Goal: Communication & Community: Share content

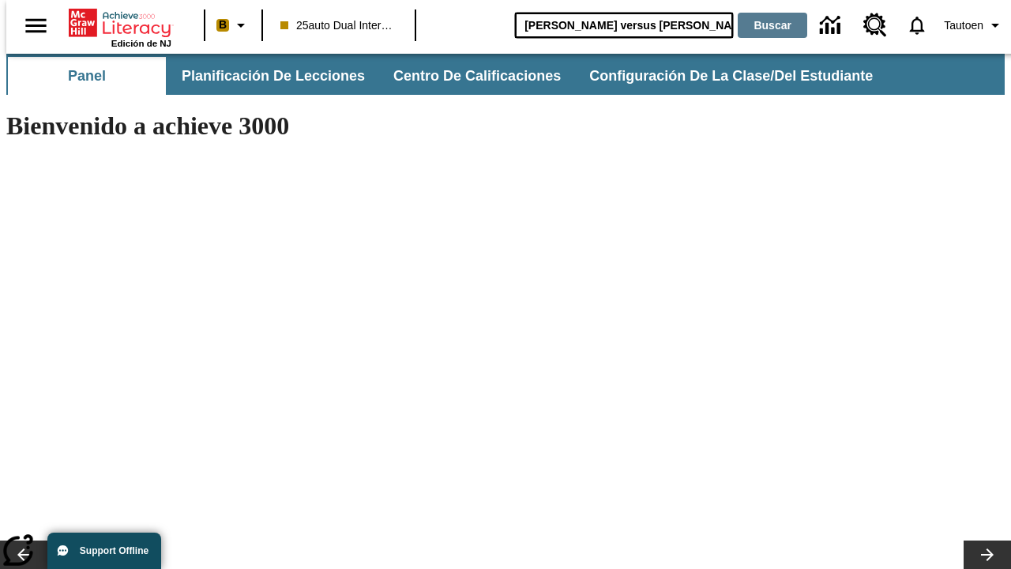
type input "[PERSON_NAME] versus [PERSON_NAME]"
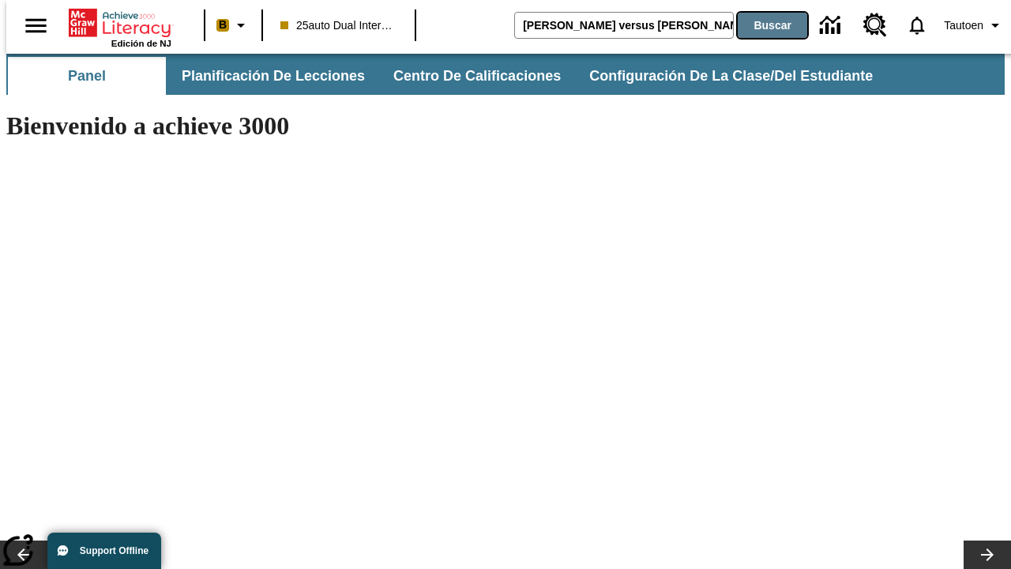
click at [762, 25] on button "Buscar" at bounding box center [773, 25] width 70 height 25
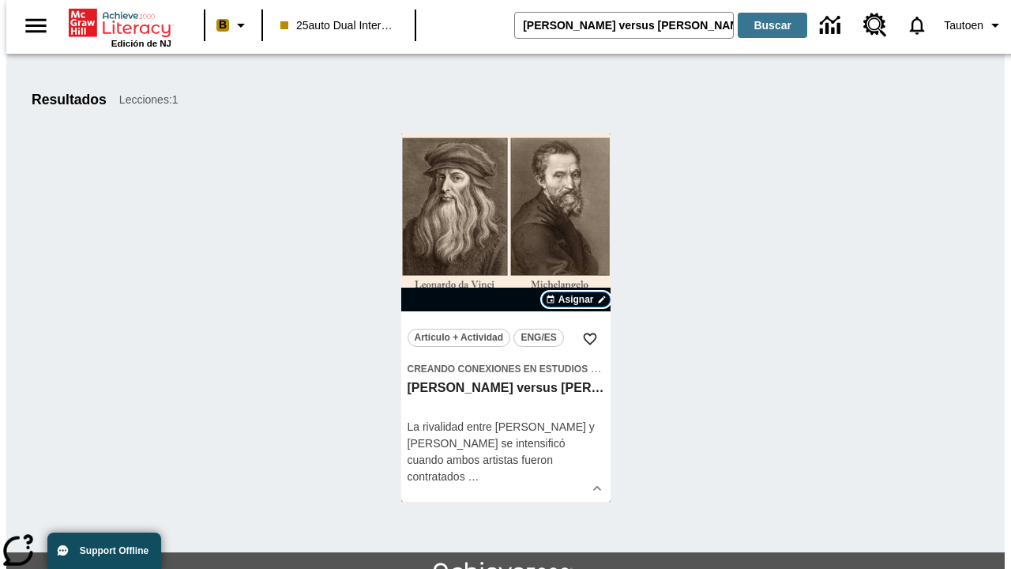
click at [576, 299] on span "Asignar" at bounding box center [577, 299] width 36 height 14
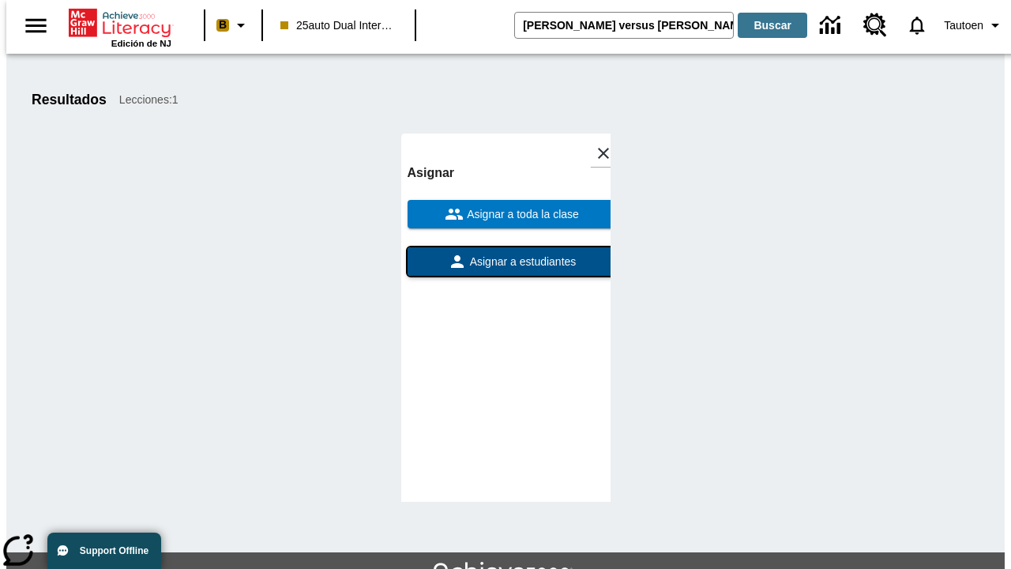
click at [506, 262] on span "Asignar a estudiantes" at bounding box center [522, 262] width 110 height 17
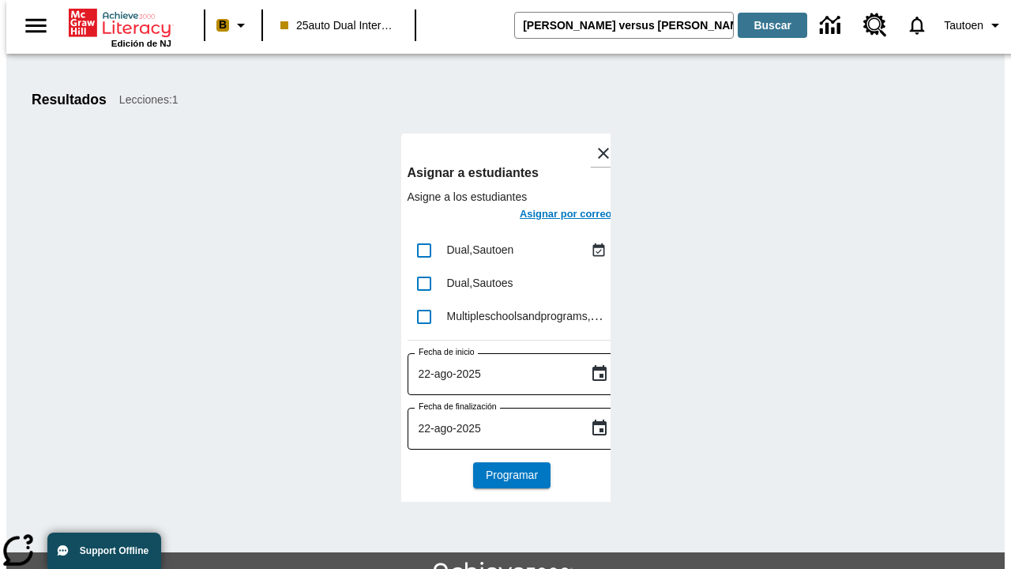
click at [551, 216] on h6 "Asignar por correo" at bounding box center [566, 214] width 92 height 18
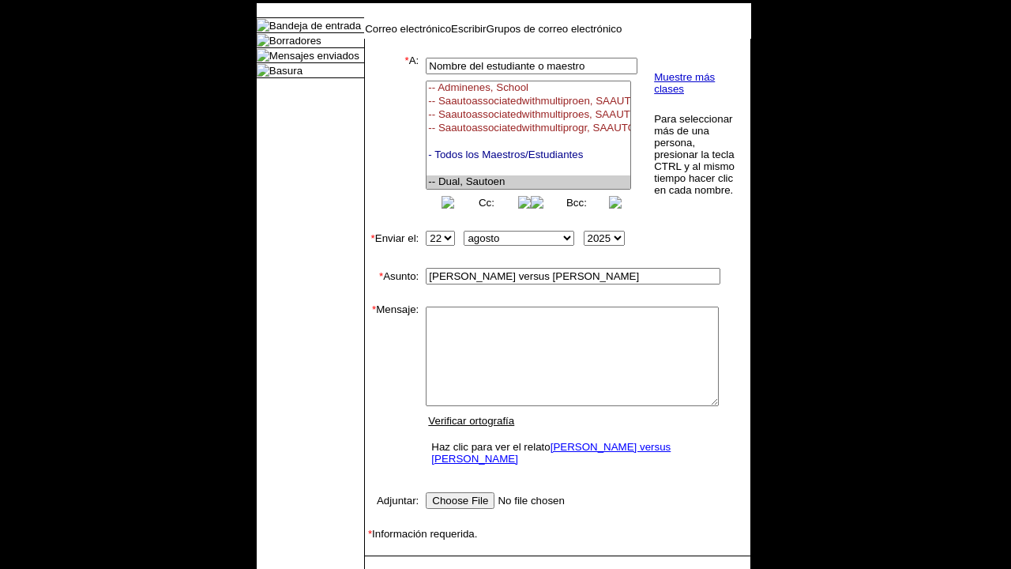
select select "U,21476361,1"
type textarea "email body message"
click at [382, 568] on link "Enviar" at bounding box center [390, 580] width 30 height 12
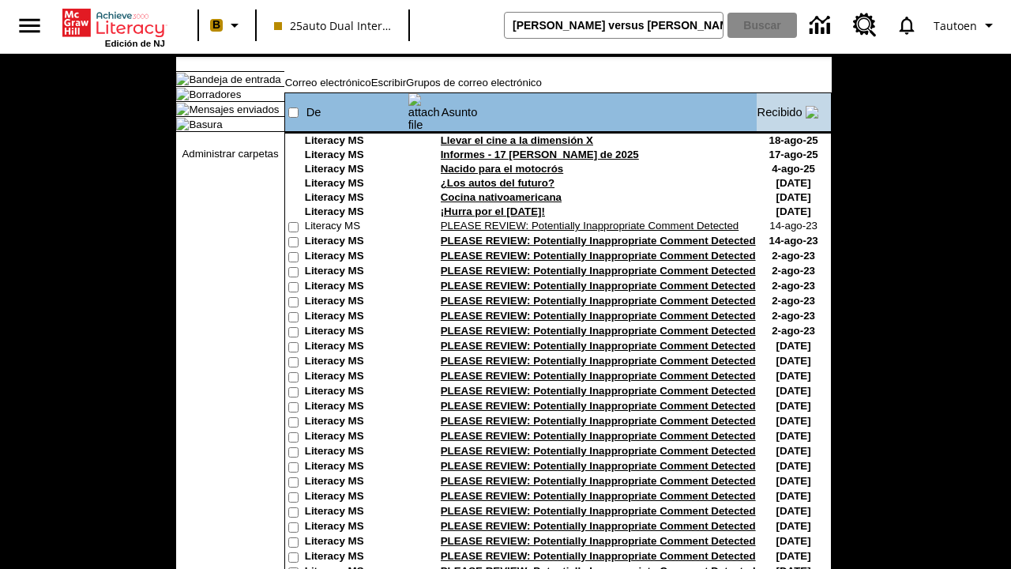
type input "[PERSON_NAME] versus [PERSON_NAME]"
click at [762, 25] on button "Buscar" at bounding box center [763, 25] width 70 height 25
